Goal: Use online tool/utility: Utilize a website feature to perform a specific function

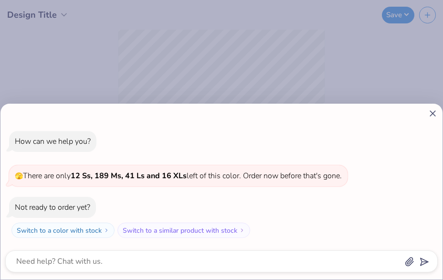
click at [235, 94] on div "How can we help you? 🫣 There are only 12 Ss, 189 Ms, 41 Ls and 16 XLs left of t…" at bounding box center [221, 140] width 443 height 280
type textarea "x"
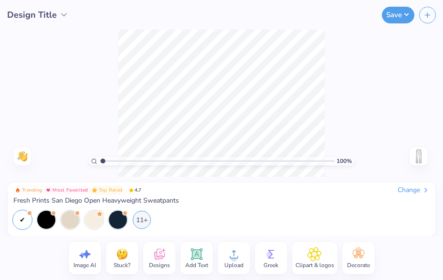
type input "1.01"
type textarea "x"
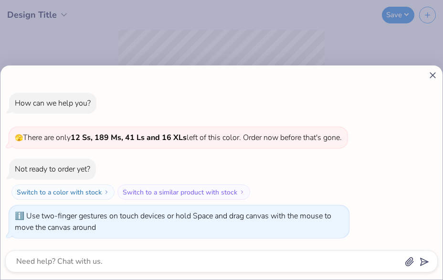
drag, startPoint x: 103, startPoint y: 160, endPoint x: 95, endPoint y: 161, distance: 8.1
type input "1"
click at [100, 160] on input "range" at bounding box center [217, 161] width 235 height 9
click at [423, 37] on div "How can we help you? 🫣 There are only 12 Ss, 189 Ms, 41 Ls and 16 XLs left of t…" at bounding box center [221, 140] width 443 height 280
type textarea "x"
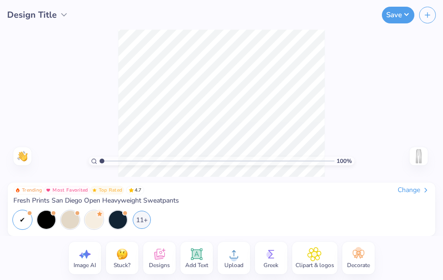
click at [314, 252] on icon at bounding box center [315, 254] width 6 height 6
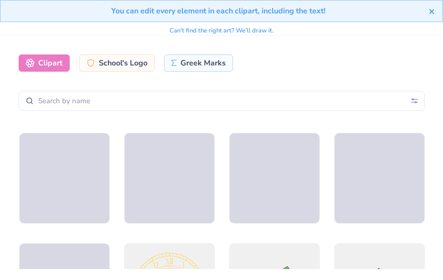
click at [433, 7] on button "close" at bounding box center [432, 10] width 7 height 11
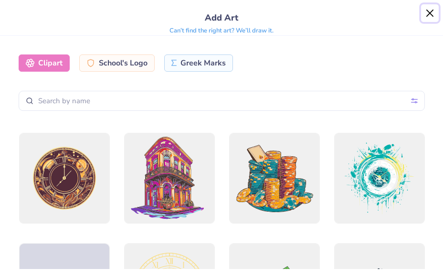
click at [430, 14] on button "Close" at bounding box center [430, 13] width 18 height 18
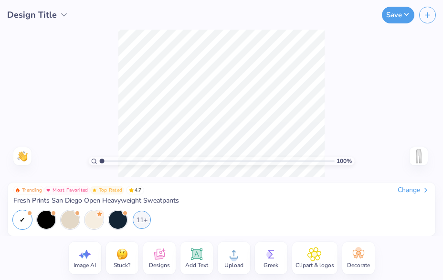
click at [231, 257] on circle at bounding box center [234, 257] width 7 height 7
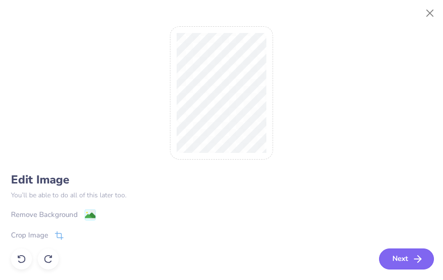
click at [403, 254] on button "Next" at bounding box center [406, 258] width 55 height 21
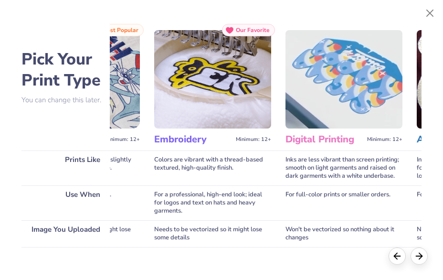
scroll to position [0, 104]
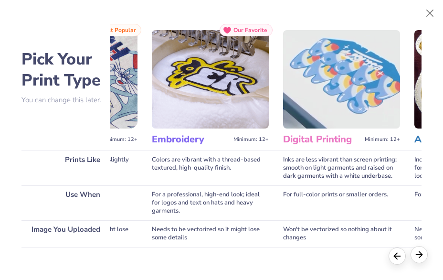
click at [420, 252] on polyline at bounding box center [420, 255] width 3 height 6
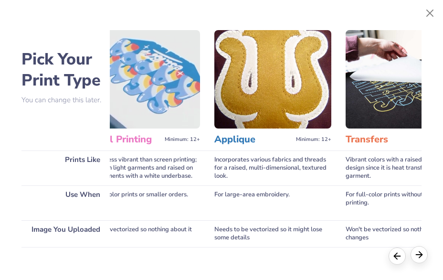
click at [420, 253] on polyline at bounding box center [420, 255] width 3 height 6
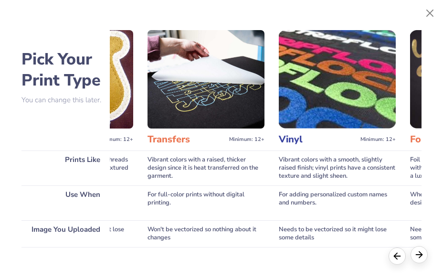
scroll to position [0, 504]
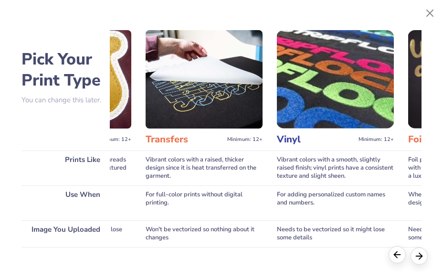
click at [394, 247] on div at bounding box center [396, 254] width 17 height 17
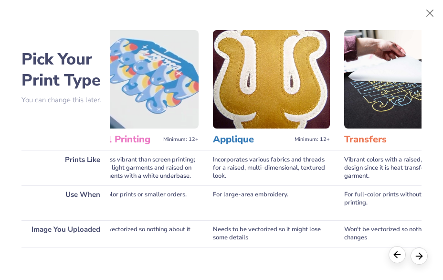
click at [395, 247] on div at bounding box center [396, 254] width 17 height 17
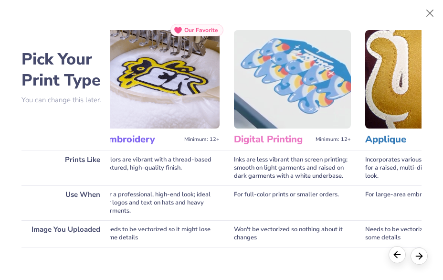
click at [395, 247] on div at bounding box center [396, 254] width 17 height 17
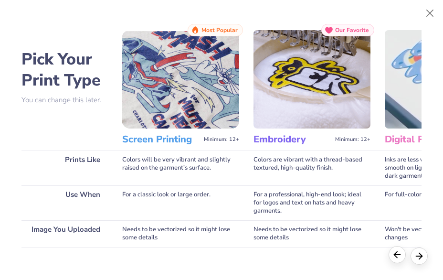
scroll to position [0, 0]
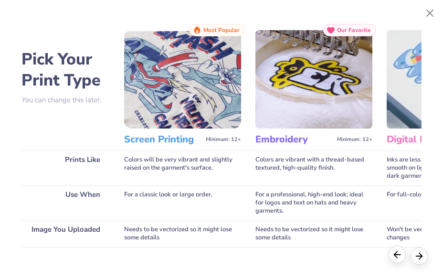
click at [396, 248] on div at bounding box center [396, 254] width 17 height 17
click at [194, 103] on img at bounding box center [182, 79] width 117 height 98
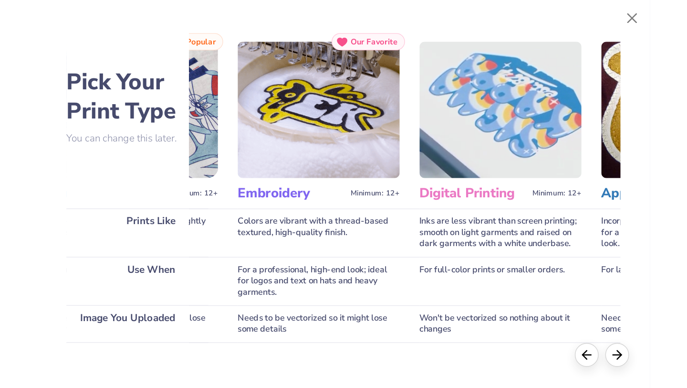
scroll to position [0, 145]
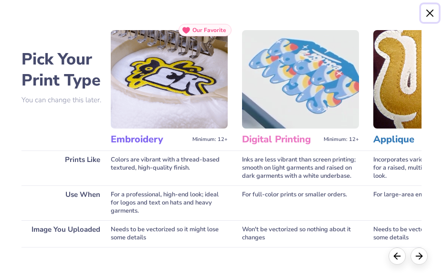
click at [427, 9] on button "Close" at bounding box center [430, 13] width 18 height 18
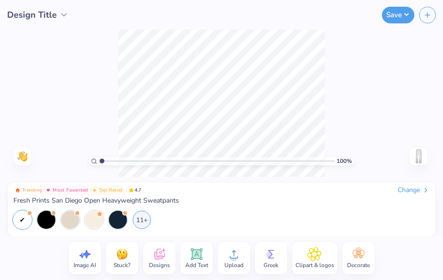
click at [227, 253] on icon at bounding box center [234, 254] width 14 height 14
